Goal: Task Accomplishment & Management: Manage account settings

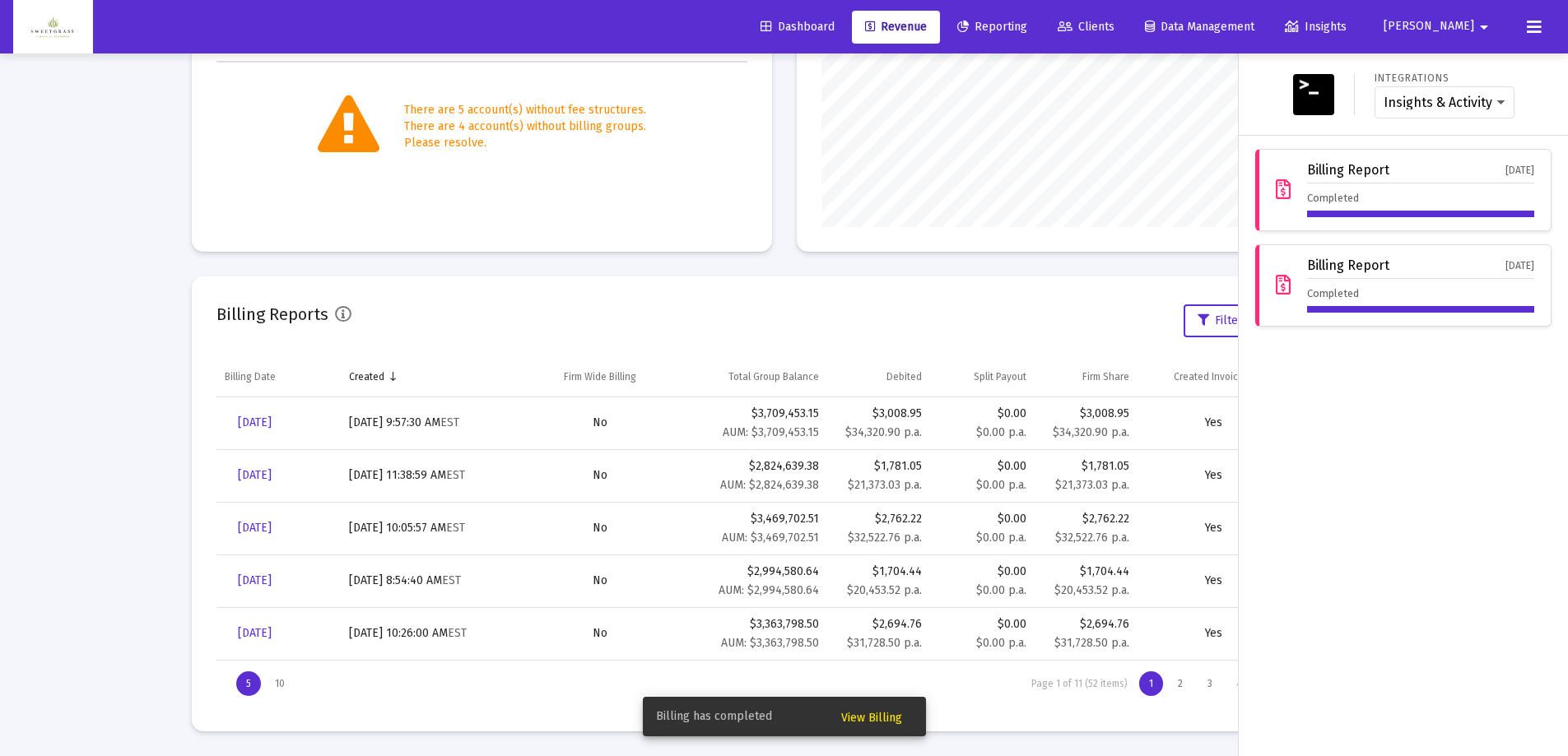
scroll to position [329, 531]
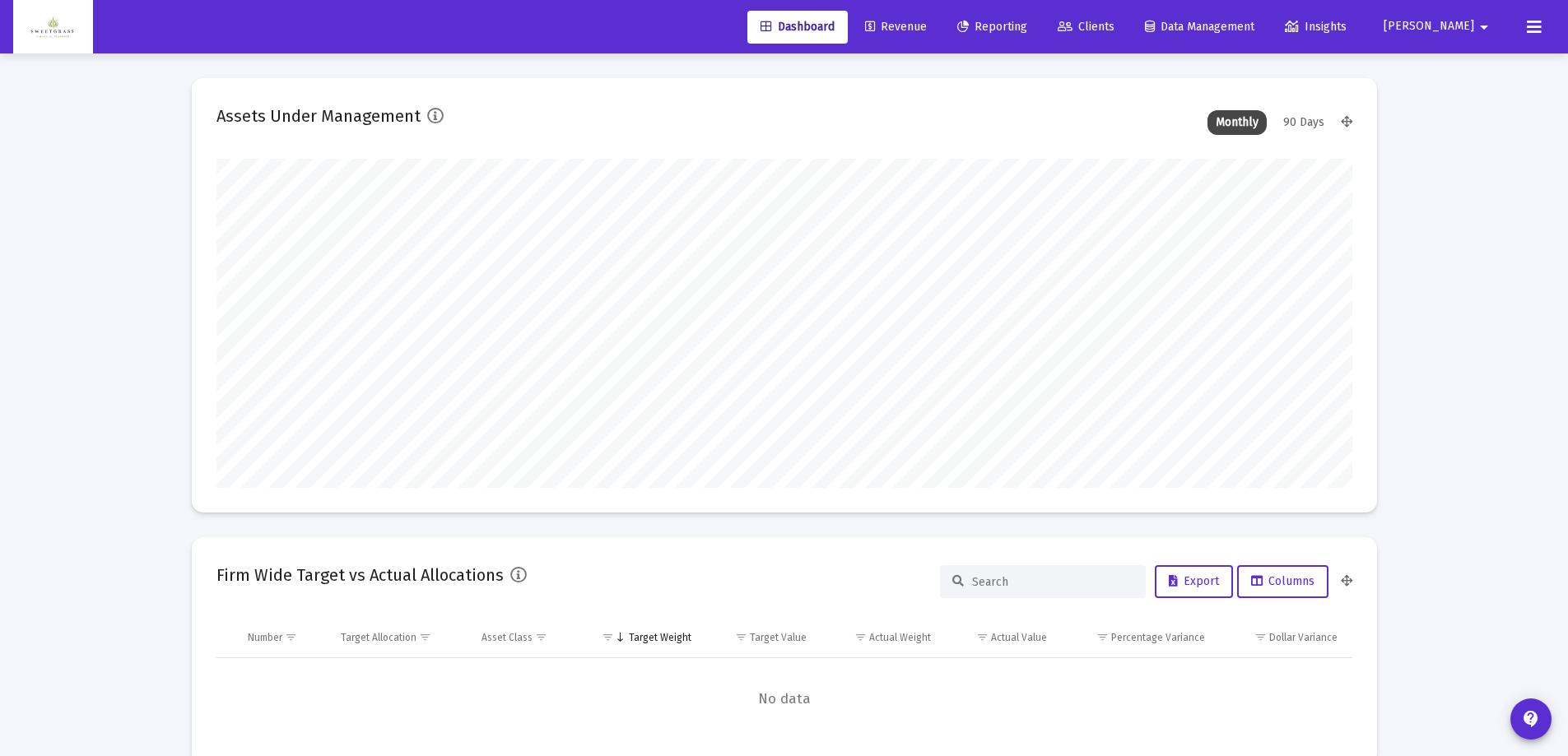
scroll to position [329, 1136]
type input "[DATE]"
type input "[PERSON_NAME][EMAIL_ADDRESS][DOMAIN_NAME]"
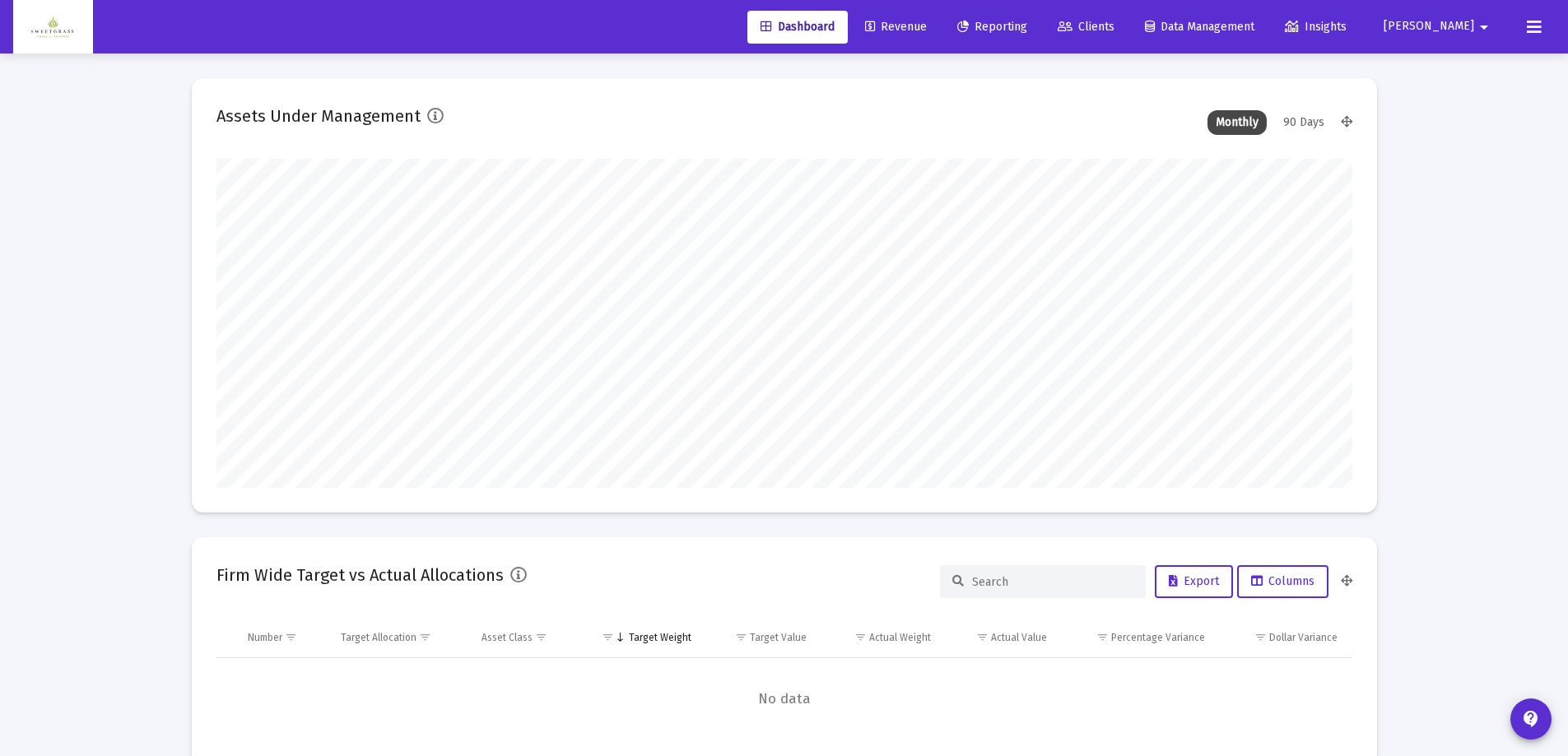
scroll to position [329, 612]
click at [927, 28] on span "Revenue" at bounding box center [896, 27] width 61 height 14
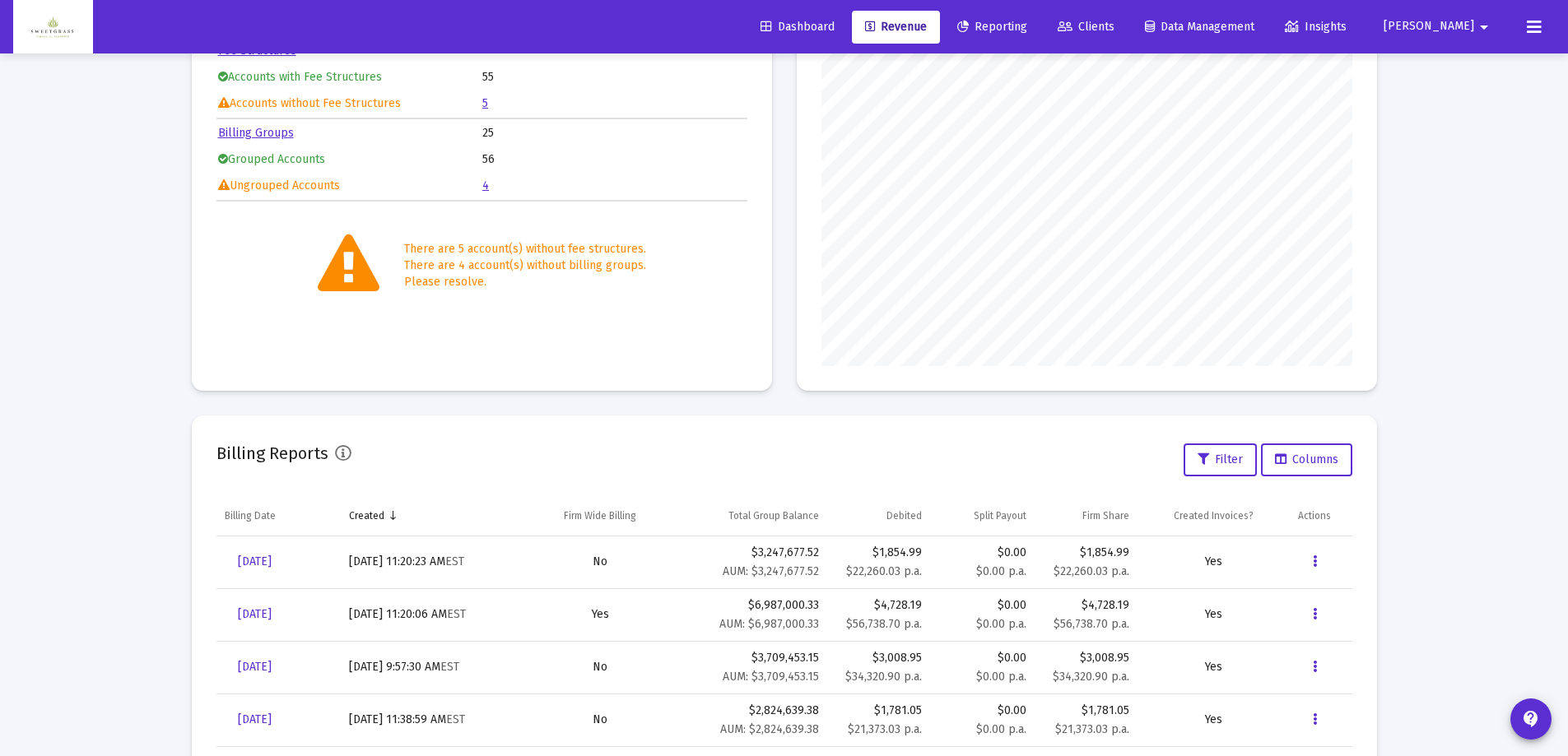
scroll to position [247, 0]
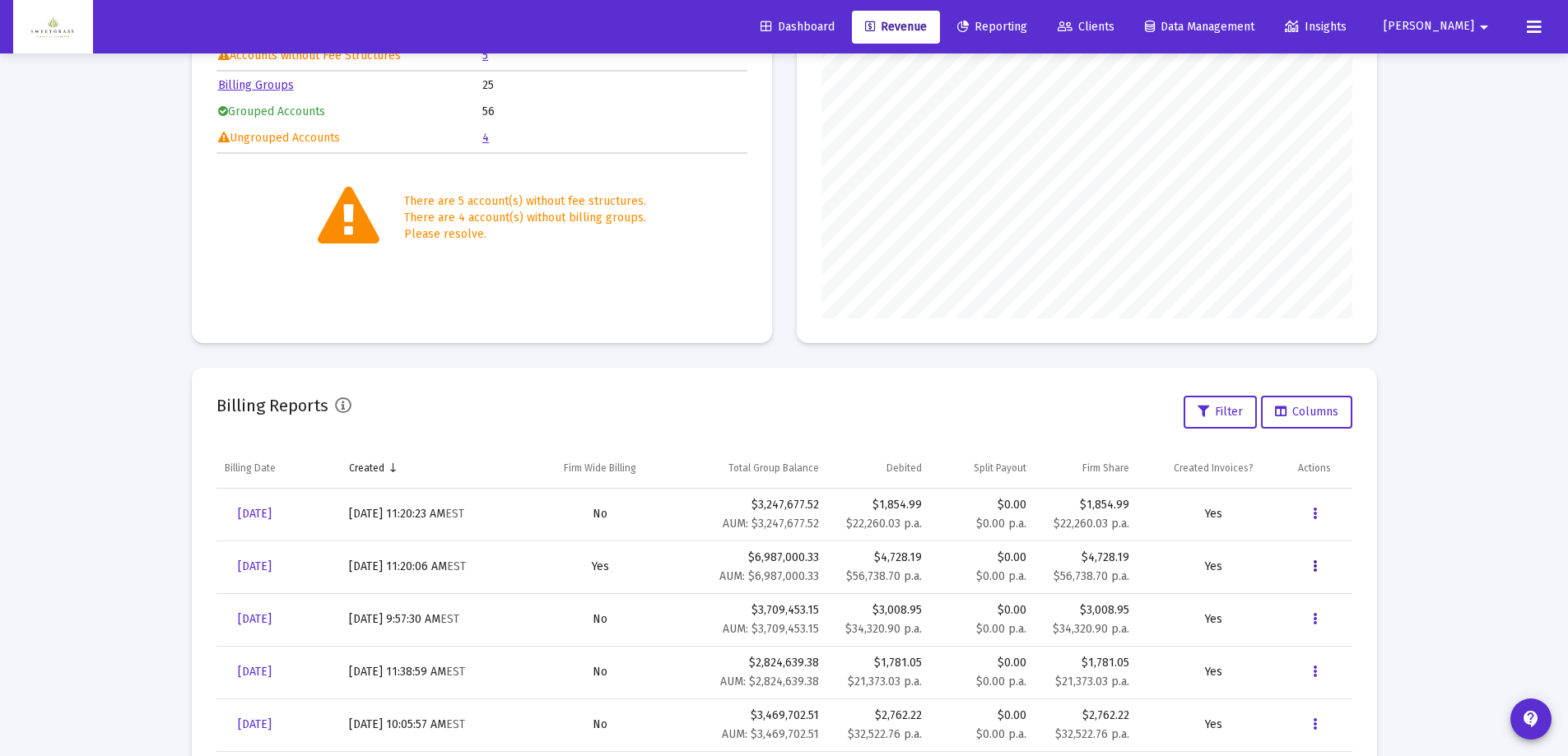
click at [1318, 565] on button "Data grid" at bounding box center [1314, 566] width 33 height 33
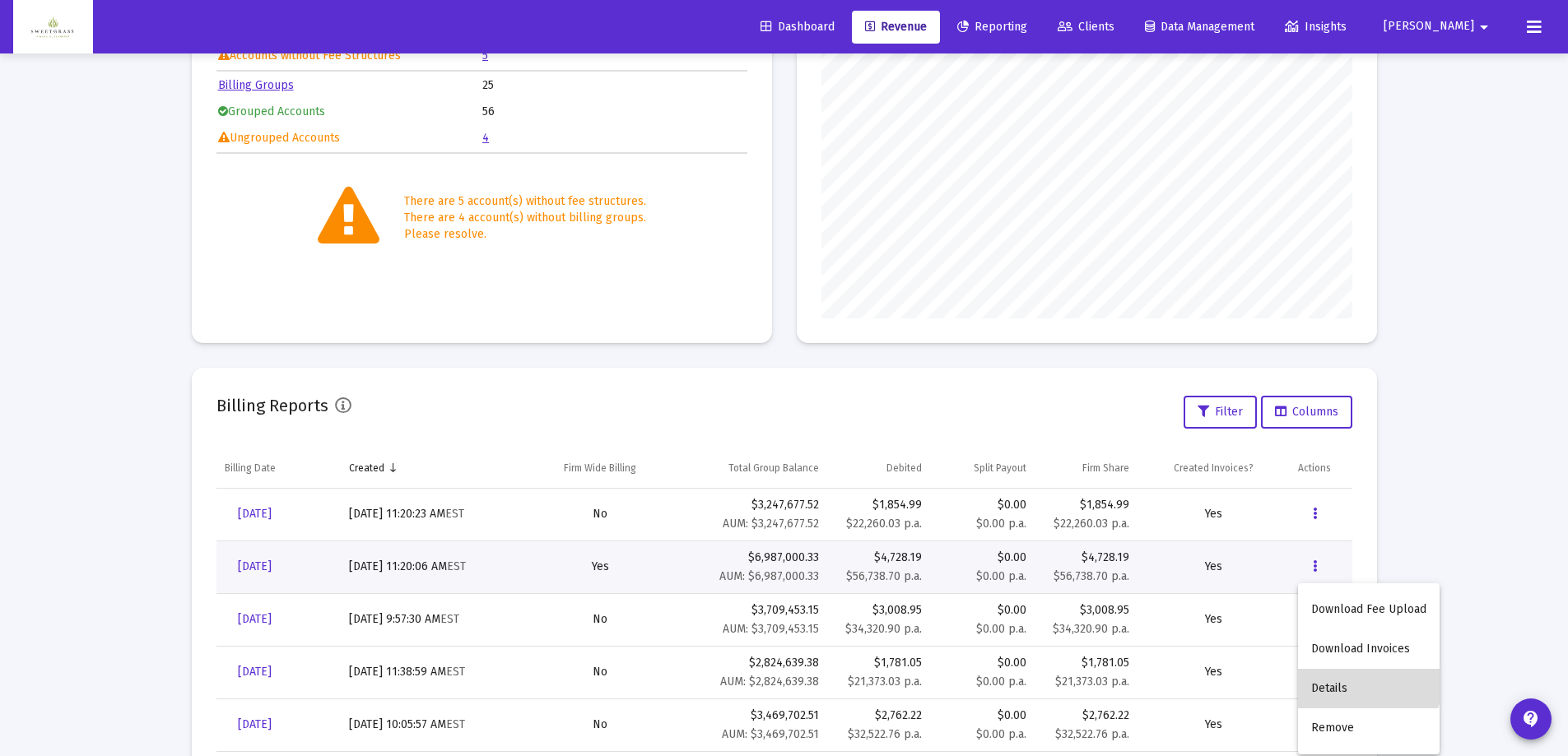
click at [1350, 674] on button "Details" at bounding box center [1368, 689] width 141 height 40
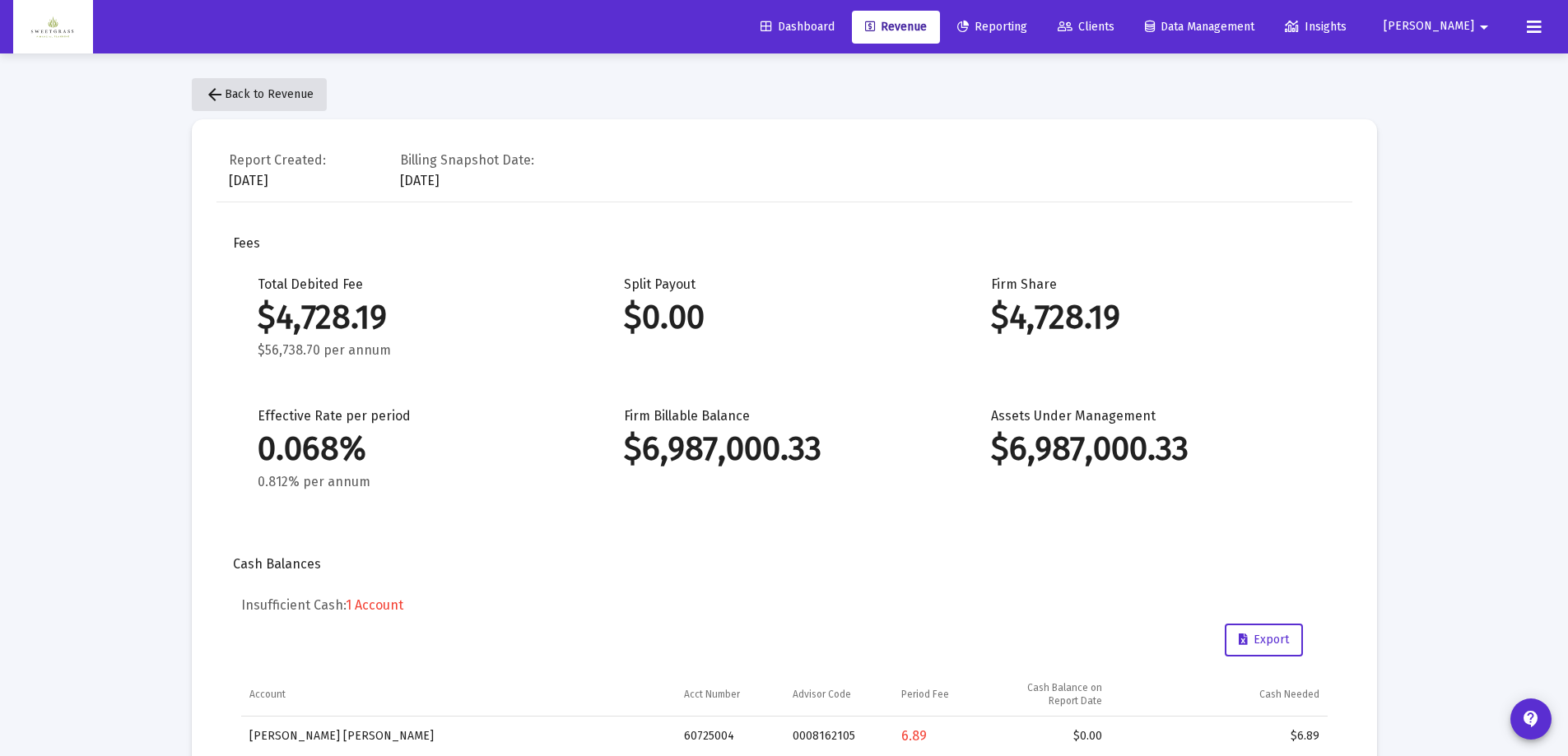
click at [218, 91] on mat-icon "arrow_back" at bounding box center [215, 95] width 20 height 20
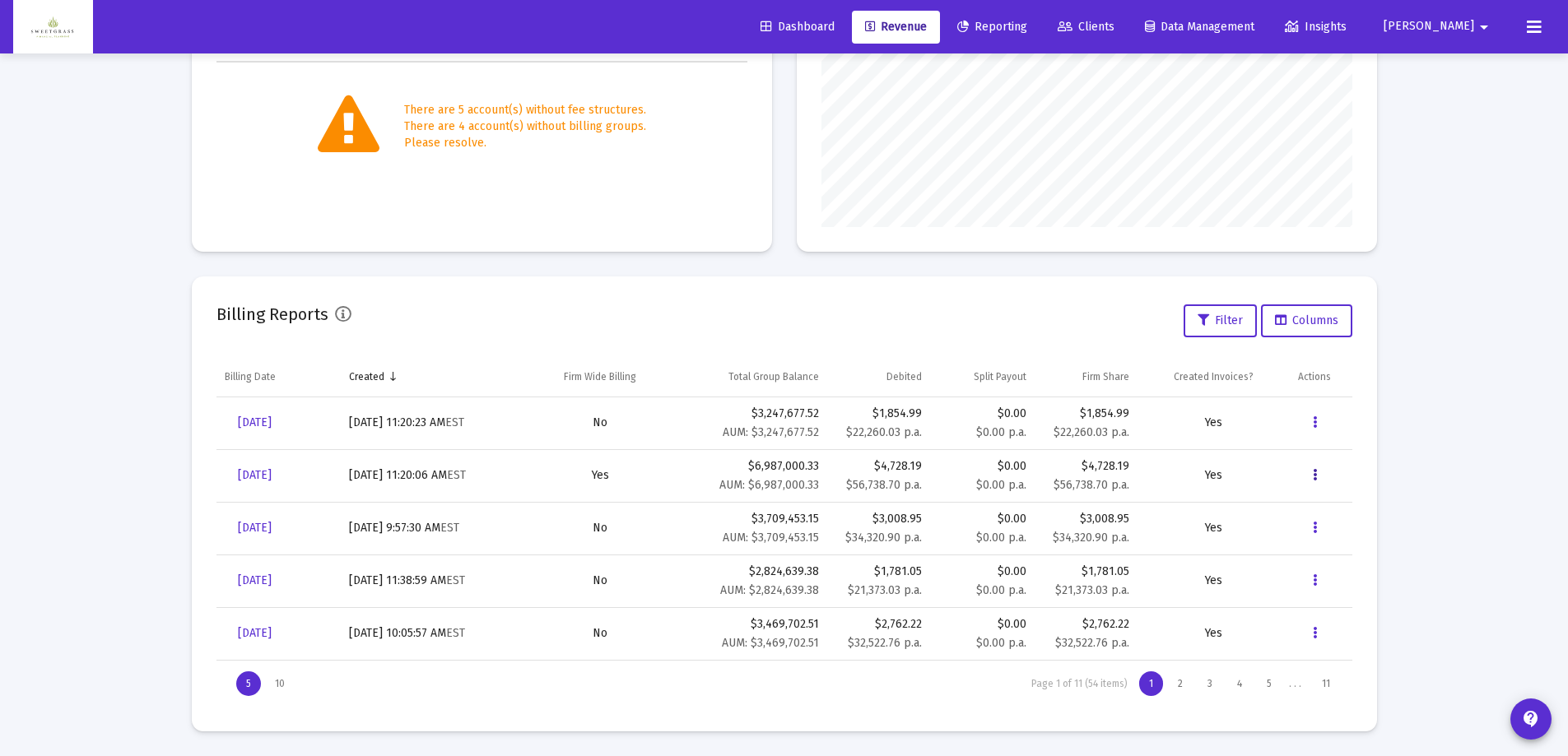
click at [1309, 474] on button "Data grid" at bounding box center [1314, 475] width 33 height 33
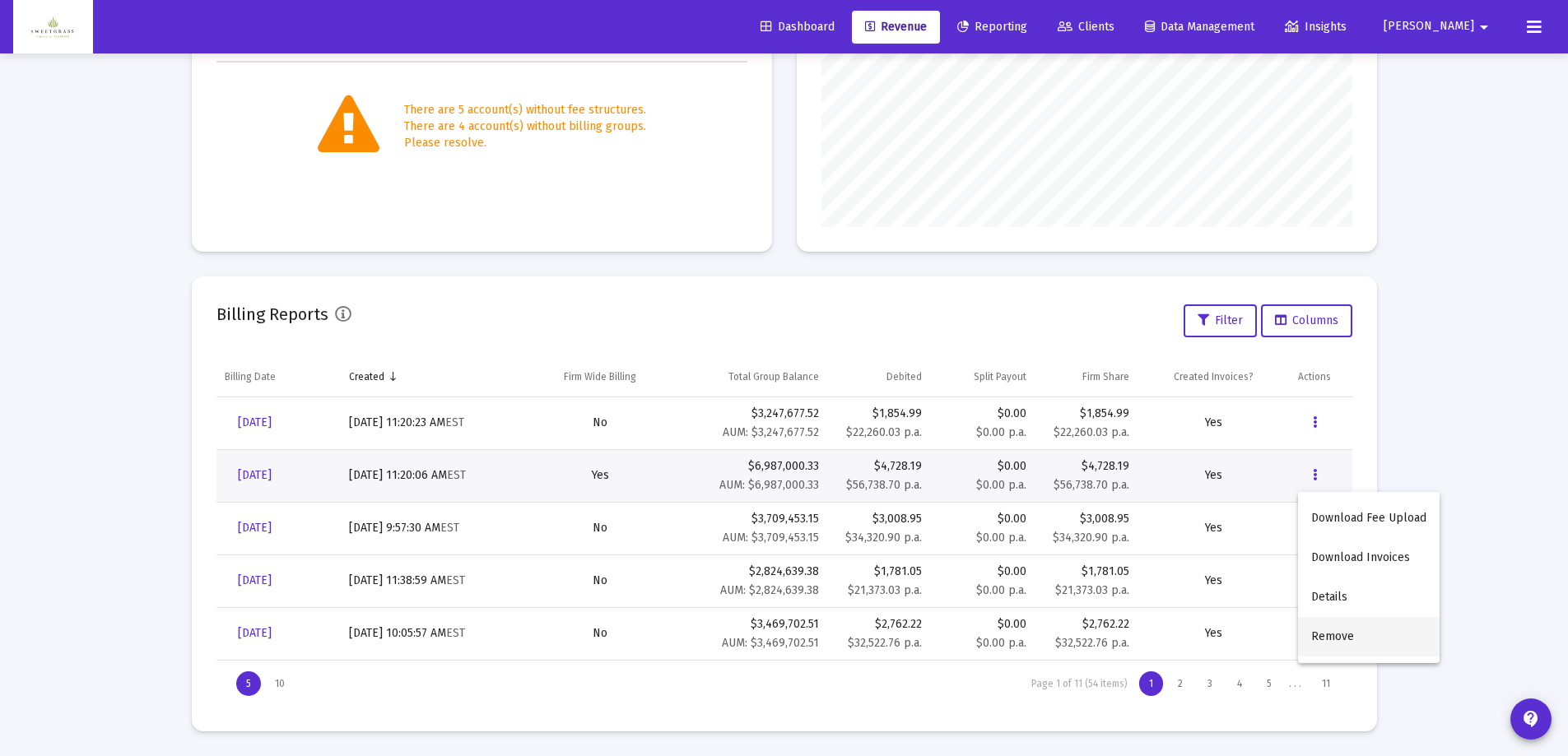
click at [1352, 633] on button "Remove" at bounding box center [1368, 636] width 141 height 40
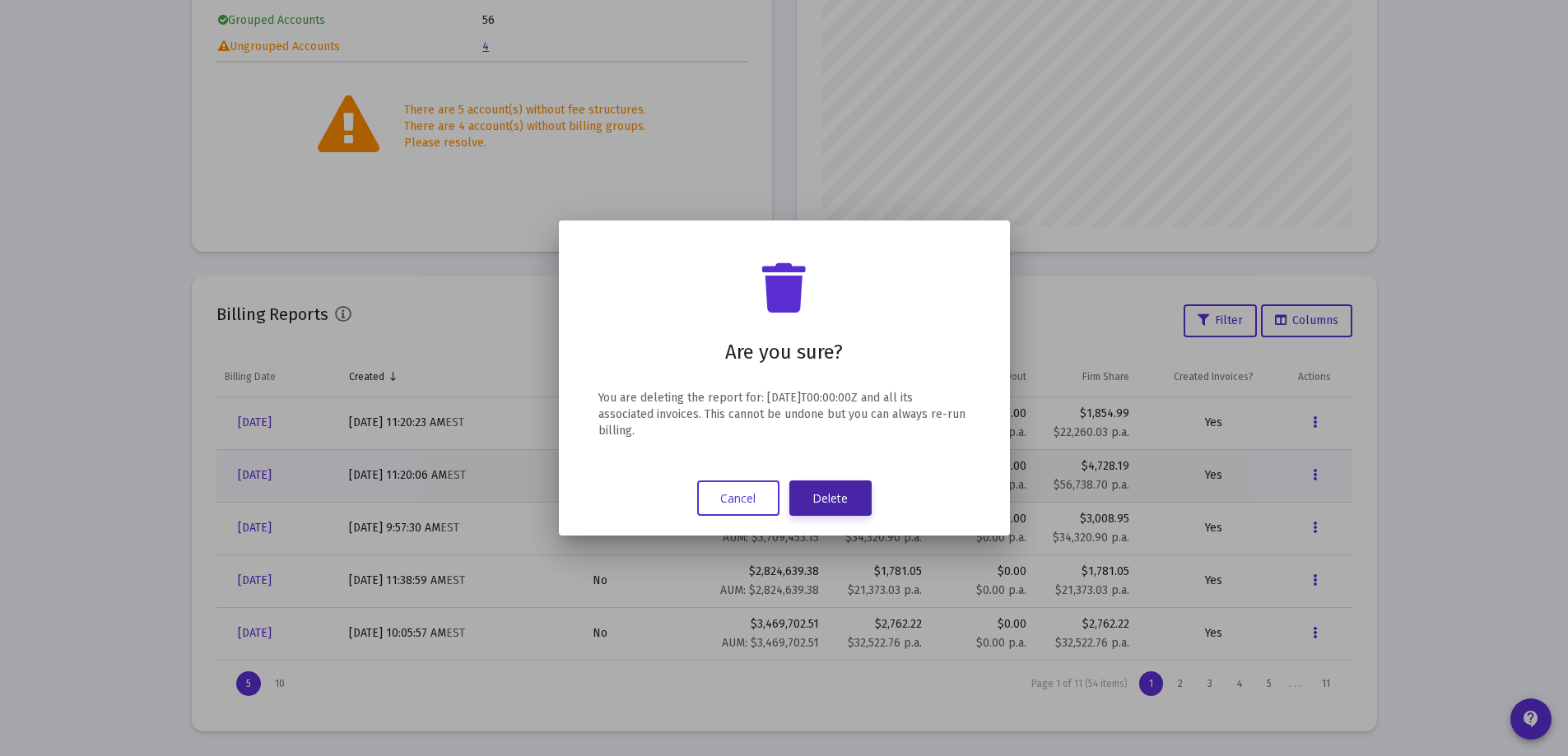
click at [845, 498] on button "Delete" at bounding box center [830, 498] width 82 height 36
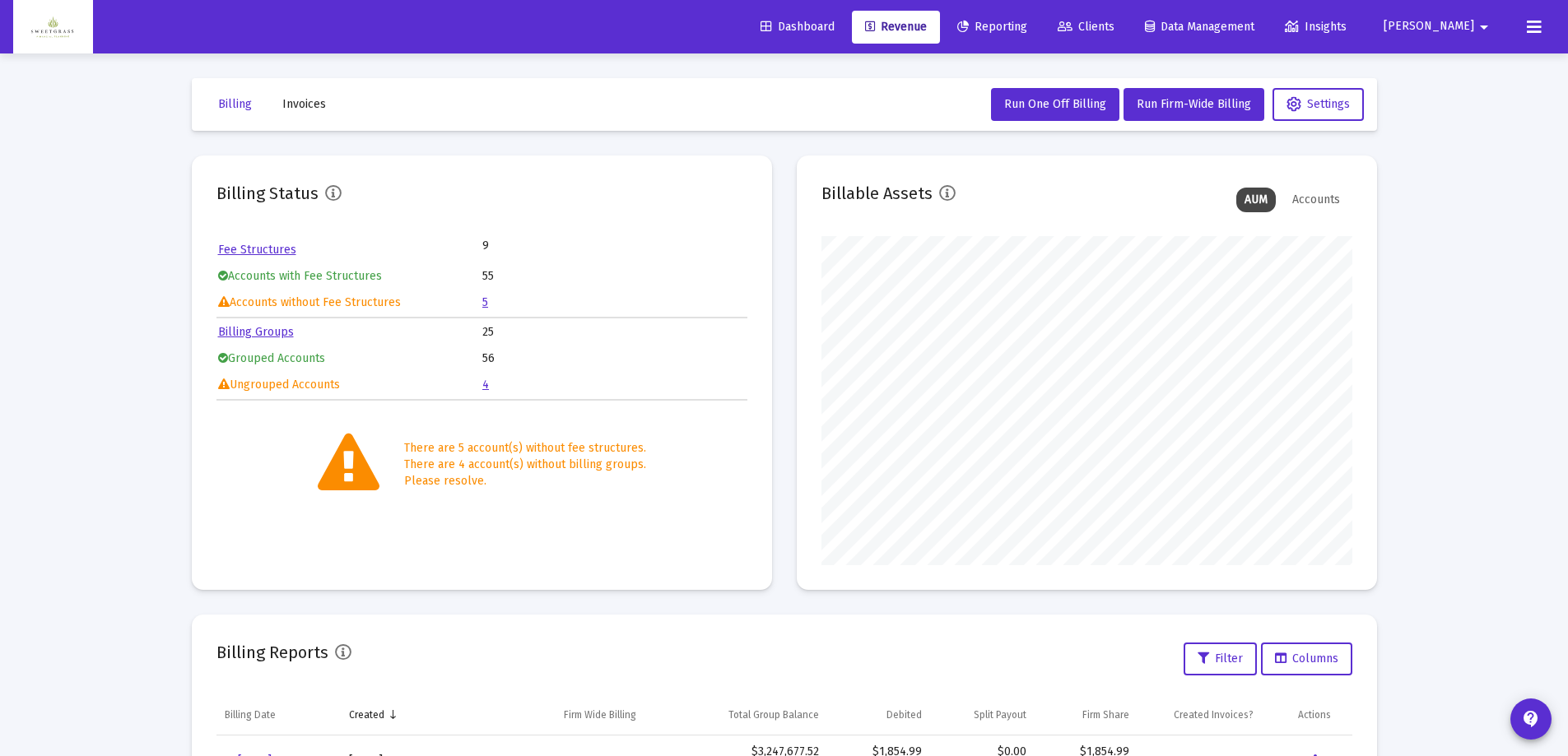
scroll to position [338, 0]
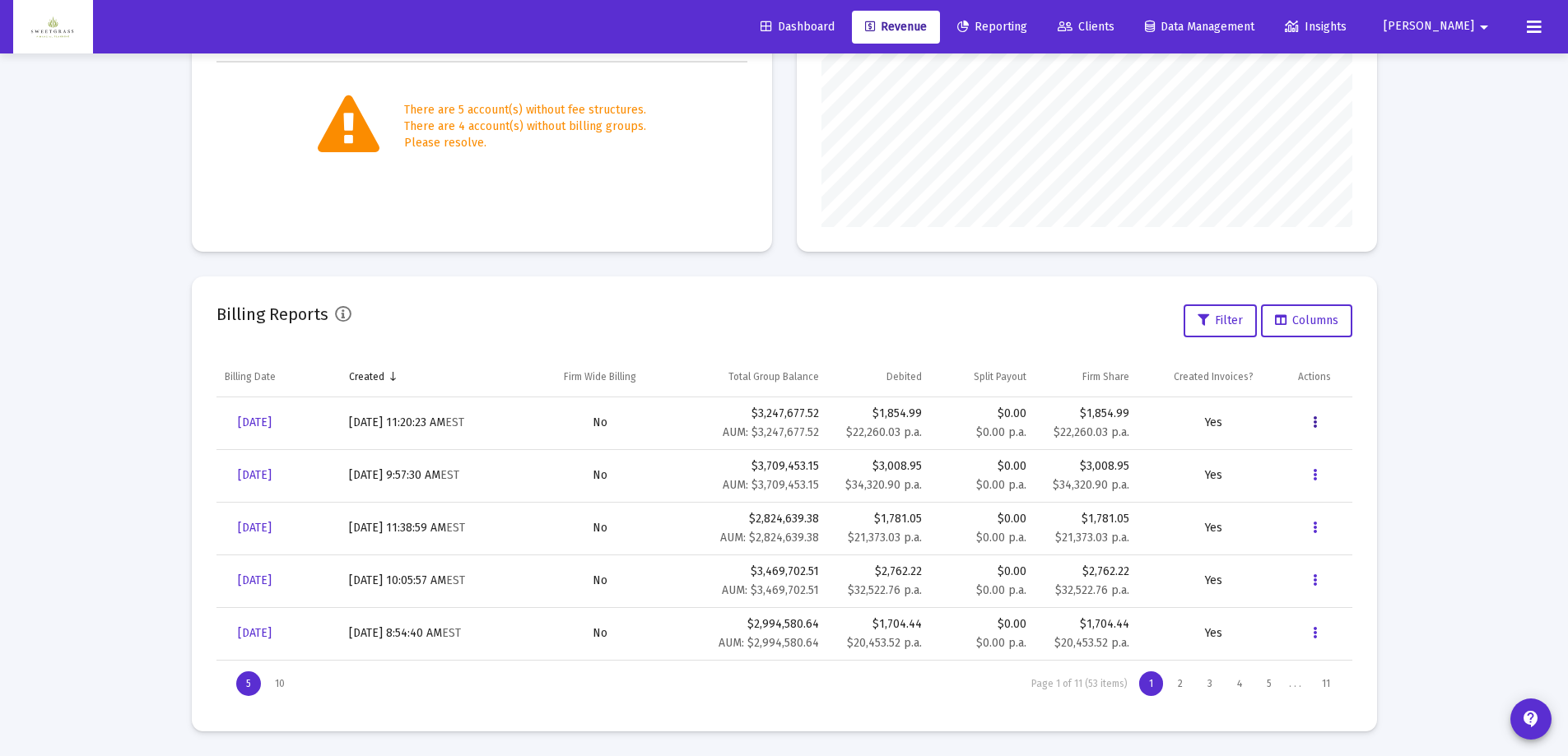
click at [1315, 415] on icon "Data grid" at bounding box center [1315, 423] width 4 height 20
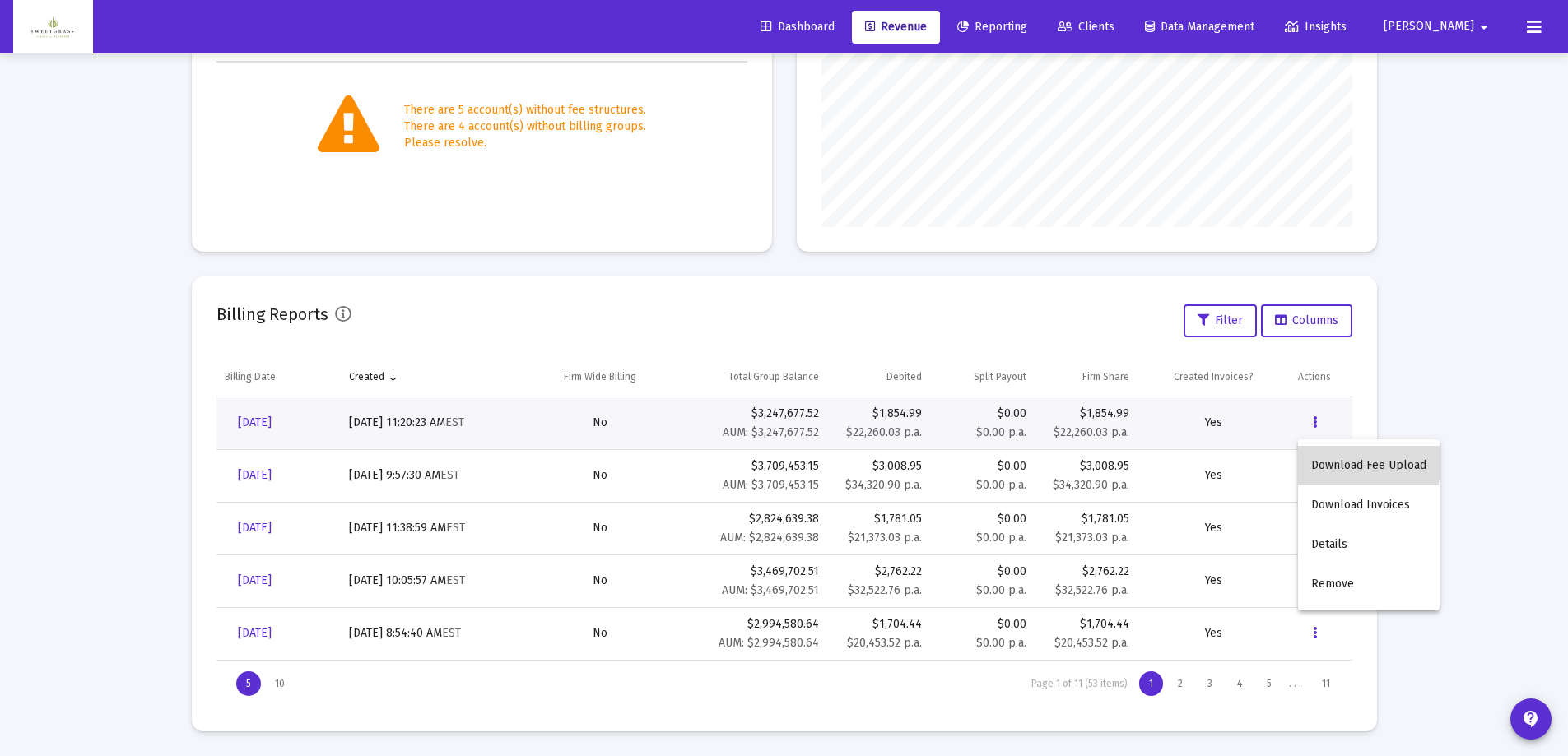
click at [1357, 463] on button "Download Fee Upload" at bounding box center [1368, 465] width 141 height 40
